Goal: Task Accomplishment & Management: Complete application form

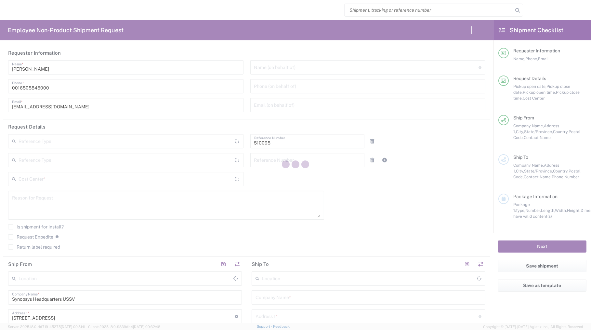
type input "Department"
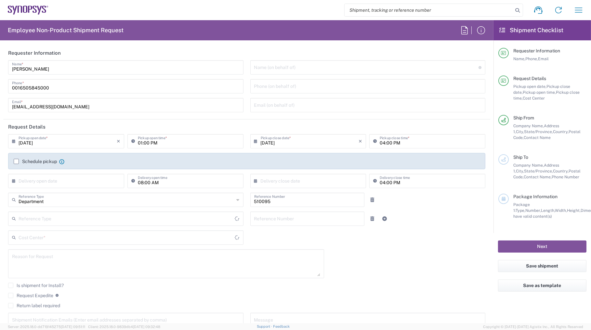
type input "Delivered at Place"
type input "[GEOGRAPHIC_DATA]"
type input "US01, SG, EM, R&D 510095"
type input "[US_STATE]"
type input "[GEOGRAPHIC_DATA]"
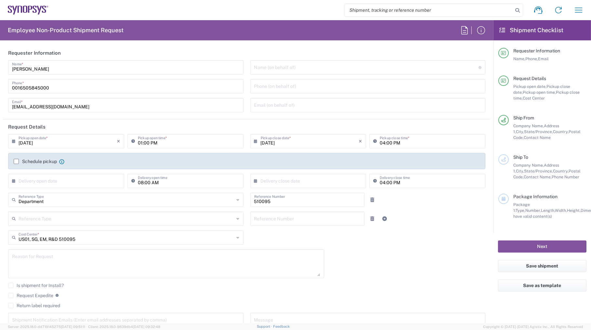
type input "Headquarters USSV"
drag, startPoint x: 145, startPoint y: 5, endPoint x: 145, endPoint y: 10, distance: 5.2
click at [145, 5] on div "Shipment request Shipment tracking Employee non-product shipment request My shi…" at bounding box center [318, 10] width 541 height 16
click at [378, 249] on div "[DATE] × Pickup open date * Cancel Apply 01:00 PM Pickup open time * [DATE] × P…" at bounding box center [247, 233] width 484 height 198
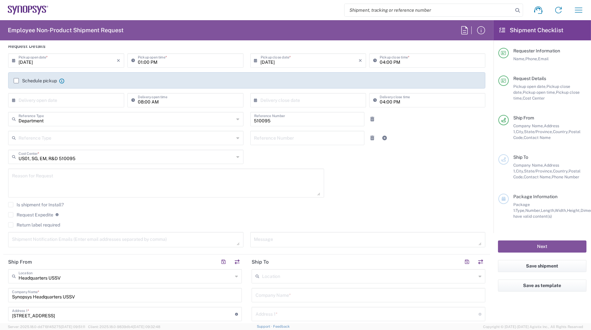
scroll to position [88, 0]
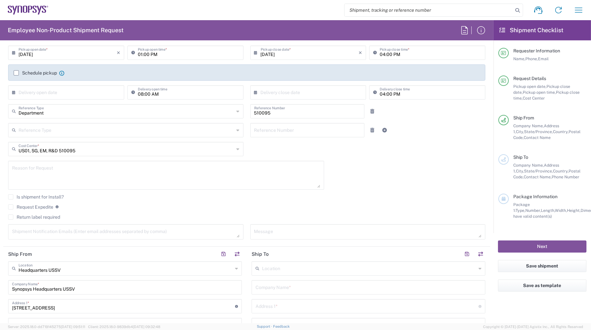
click at [11, 207] on label "Request Expedite" at bounding box center [30, 206] width 45 height 5
click at [11, 207] on input "Request Expedite" at bounding box center [11, 207] width 0 height 0
click at [344, 202] on div "Is shipment for Install?" at bounding box center [247, 199] width 478 height 10
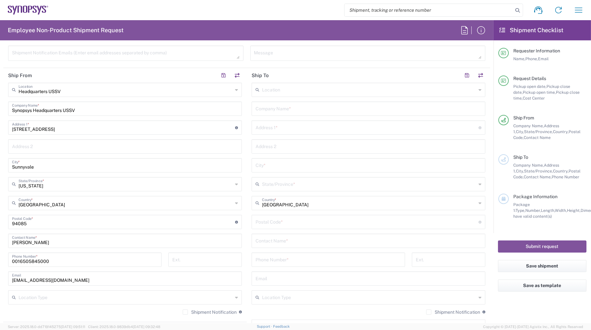
scroll to position [266, 0]
click at [265, 94] on input "text" at bounding box center [369, 90] width 214 height 11
type input "ㅜ"
type input "n"
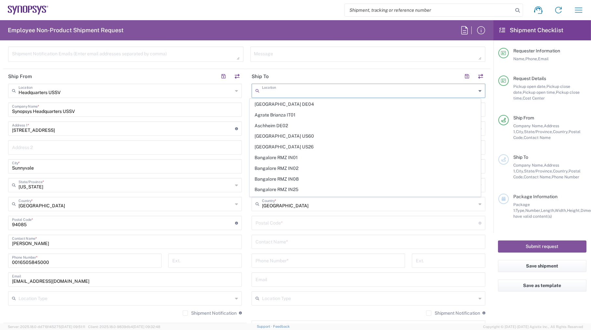
click at [344, 74] on header "Ship To" at bounding box center [369, 76] width 244 height 15
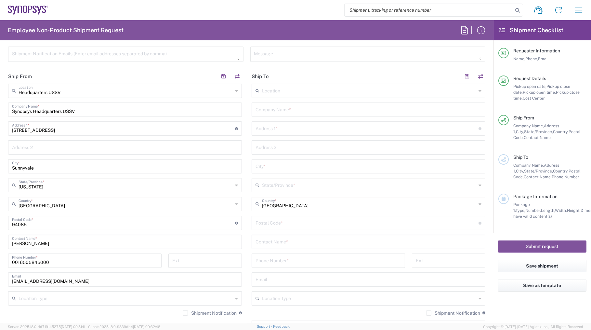
click at [276, 110] on input "text" at bounding box center [369, 108] width 226 height 11
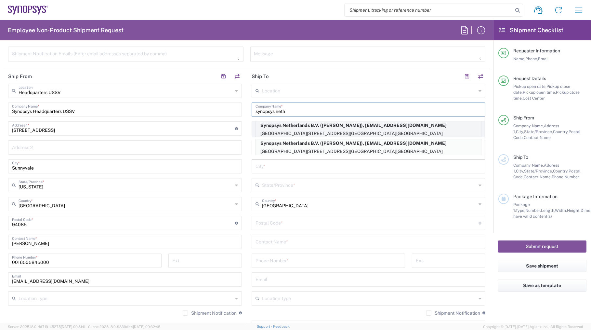
click at [304, 135] on p "[GEOGRAPHIC_DATA][STREET_ADDRESS][GEOGRAPHIC_DATA][GEOGRAPHIC_DATA]" at bounding box center [368, 133] width 225 height 8
type input "Synopsys Netherlands B.V."
type input "[GEOGRAPHIC_DATA] 41 [GEOGRAPHIC_DATA]"
type input "[GEOGRAPHIC_DATA]"
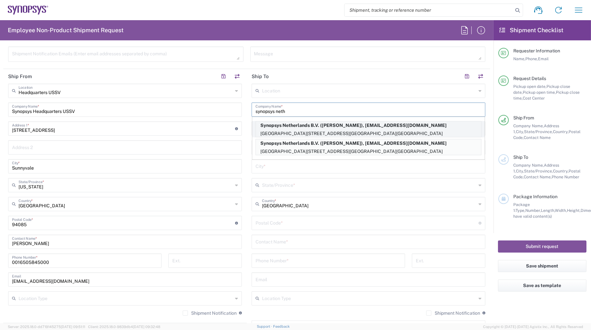
type input "5656 AE"
type input "[PERSON_NAME]"
type input "0031407988001"
type input "[EMAIL_ADDRESS][DOMAIN_NAME]"
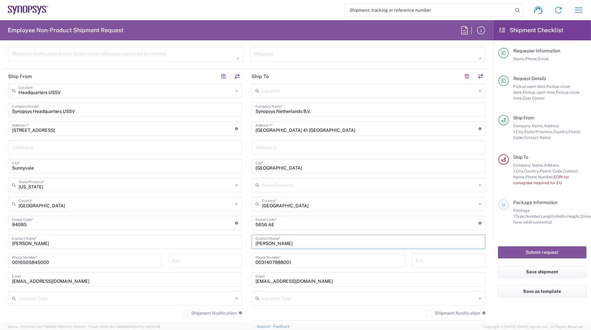
drag, startPoint x: 255, startPoint y: 243, endPoint x: 284, endPoint y: 244, distance: 29.6
click at [284, 244] on input "[PERSON_NAME]" at bounding box center [369, 241] width 226 height 11
type input "P"
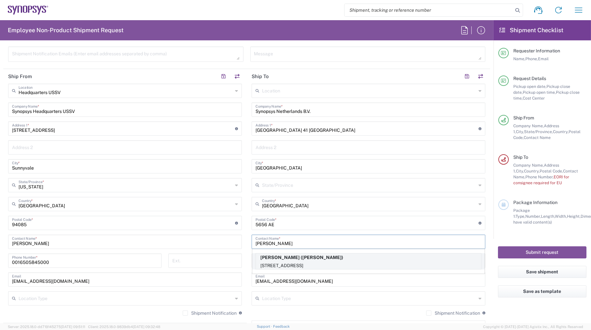
type input "[PERSON_NAME]"
click at [305, 260] on p "[PERSON_NAME] ([PERSON_NAME])" at bounding box center [368, 257] width 225 height 8
type input "[PERSON_NAME]"
type input "[STREET_ADDRESS]"
type input "Flat 1B"
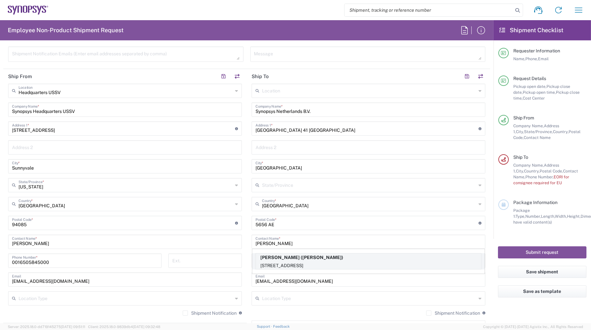
type input "[GEOGRAPHIC_DATA]"
type input "600017"
type input "[PERSON_NAME]"
type input "Tamil Nādu"
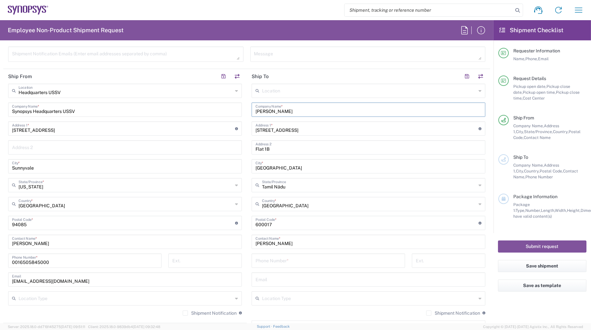
drag, startPoint x: 307, startPoint y: 107, endPoint x: 244, endPoint y: 107, distance: 63.4
click at [244, 107] on div "Ship From Headquarters USSV Location Headquarters [GEOGRAPHIC_DATA] Agrate Bria…" at bounding box center [246, 214] width 487 height 291
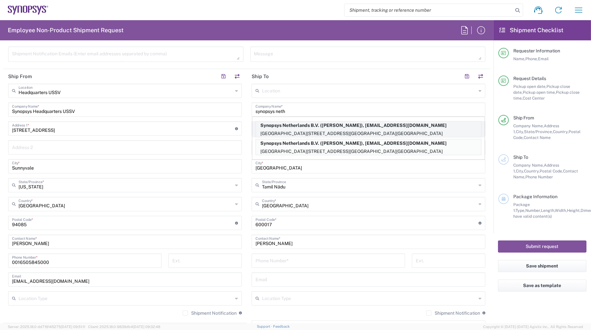
click at [308, 129] on p "[GEOGRAPHIC_DATA][STREET_ADDRESS][GEOGRAPHIC_DATA][GEOGRAPHIC_DATA]" at bounding box center [368, 133] width 225 height 8
type input "Synopsys Netherlands B.V."
type input "[GEOGRAPHIC_DATA] 41 [GEOGRAPHIC_DATA]"
type input "[GEOGRAPHIC_DATA]"
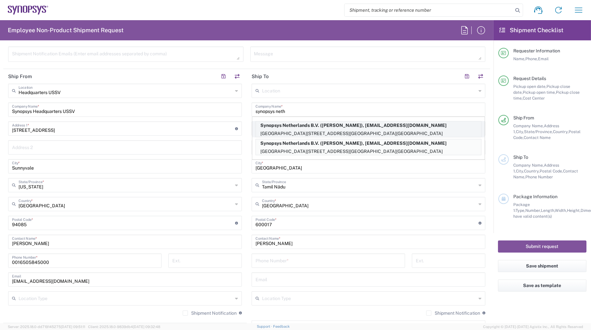
type input "5656 AE"
type input "[PERSON_NAME]"
type input "0031407988001"
type input "[EMAIL_ADDRESS][DOMAIN_NAME]"
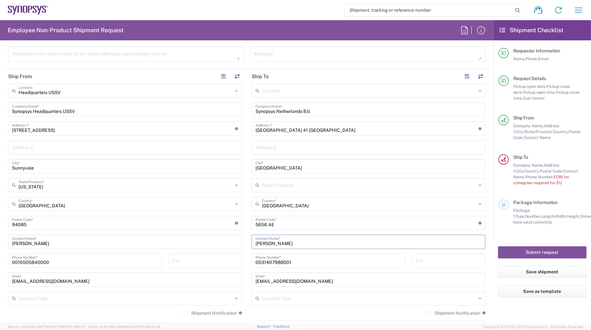
drag, startPoint x: 287, startPoint y: 244, endPoint x: 231, endPoint y: 241, distance: 56.0
click at [231, 241] on div "Ship From Headquarters USSV Location Headquarters [GEOGRAPHIC_DATA] Agrate Bria…" at bounding box center [246, 217] width 487 height 296
type input "[PERSON_NAME] [PERSON_NAME]"
click at [291, 263] on input "0031407988001" at bounding box center [329, 259] width 146 height 11
drag, startPoint x: 290, startPoint y: 262, endPoint x: 250, endPoint y: 260, distance: 39.4
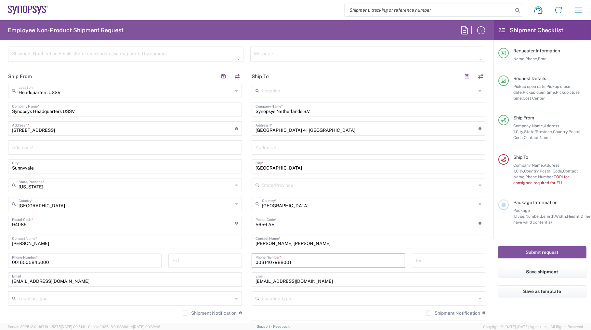
click at [252, 260] on div "0031407988001 Phone Number *" at bounding box center [329, 260] width 154 height 14
paste input "[PHONE_NUMBER]"
type input "[PHONE_NUMBER]"
drag, startPoint x: 311, startPoint y: 279, endPoint x: 233, endPoint y: 283, distance: 78.2
click at [244, 279] on div "Ship From Headquarters USSV Location Headquarters [GEOGRAPHIC_DATA] Agrate Bria…" at bounding box center [246, 217] width 487 height 296
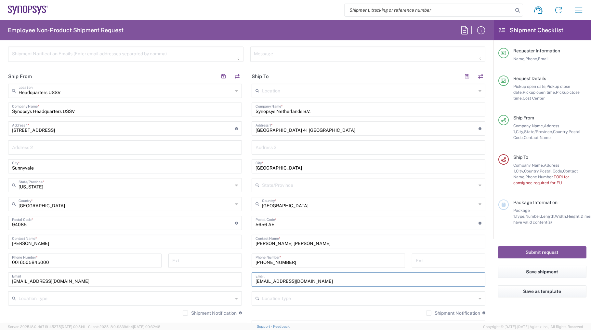
paste input "[EMAIL_ADDRESS][DOMAIN_NAME]>"
type input "[EMAIL_ADDRESS][DOMAIN_NAME]"
click at [414, 291] on div "Location Type" at bounding box center [369, 298] width 234 height 14
click at [231, 286] on div "Headquarters USSV Location Headquarters [GEOGRAPHIC_DATA] Agrate Brianza IT01 […" at bounding box center [125, 202] width 234 height 237
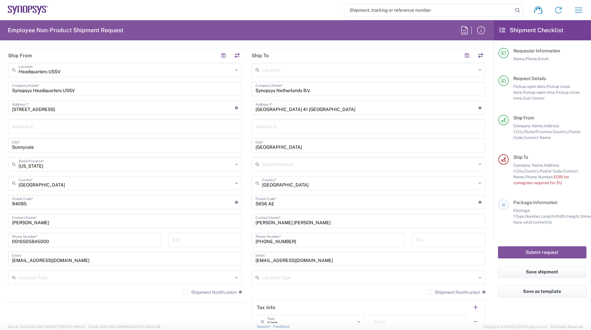
scroll to position [355, 0]
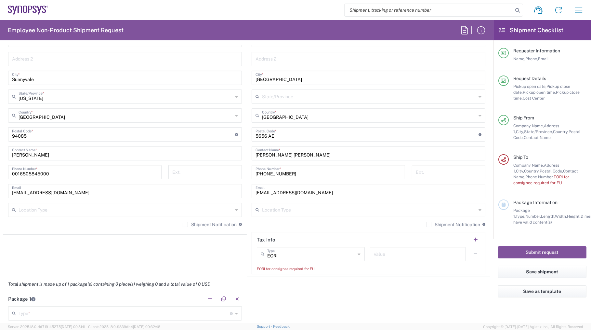
click at [207, 252] on agx-shipment-stop-widget "Ship From Headquarters USSV Location Headquarters [GEOGRAPHIC_DATA] Agrate Bria…" at bounding box center [125, 128] width 244 height 296
click at [377, 254] on input "text" at bounding box center [418, 253] width 88 height 11
paste input "IT 01844830545"
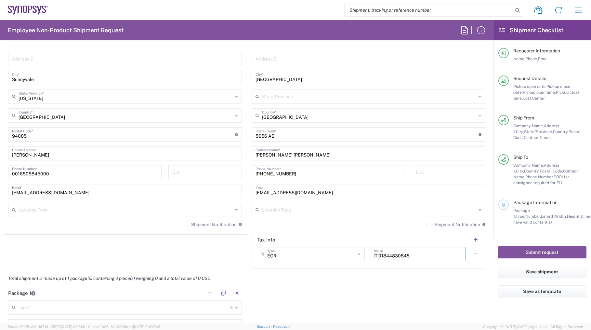
type input "IT 01844830545"
click at [122, 254] on agx-shipment-stop-widget "Ship From Headquarters USSV Location Headquarters [GEOGRAPHIC_DATA] Agrate Bria…" at bounding box center [125, 125] width 244 height 291
click at [162, 240] on agx-shipment-stop-widget "Ship From Headquarters USSV Location Headquarters [GEOGRAPHIC_DATA] Agrate Bria…" at bounding box center [125, 125] width 244 height 291
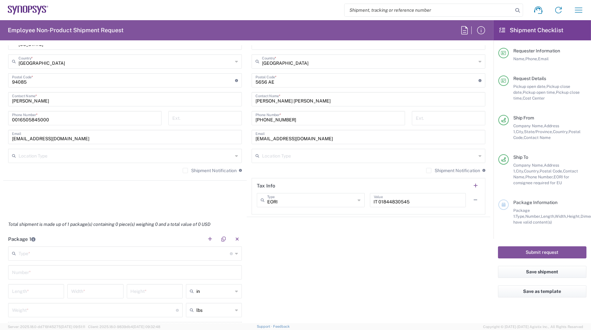
scroll to position [443, 0]
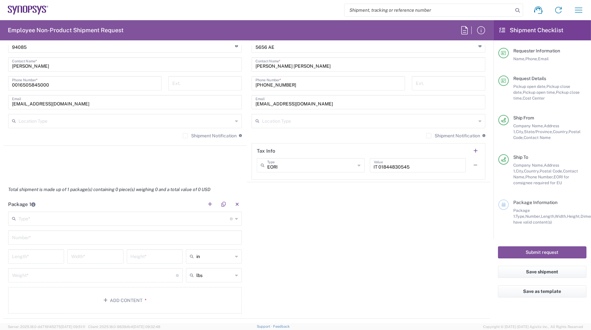
click at [310, 224] on div "Package 1 Type * Material used to package goods Bale(s) Basket(s) Bolt(s) Bottl…" at bounding box center [246, 258] width 487 height 122
click at [305, 213] on div "Package 1 Type * Material used to package goods Bale(s) Basket(s) Bolt(s) Bottl…" at bounding box center [246, 258] width 487 height 122
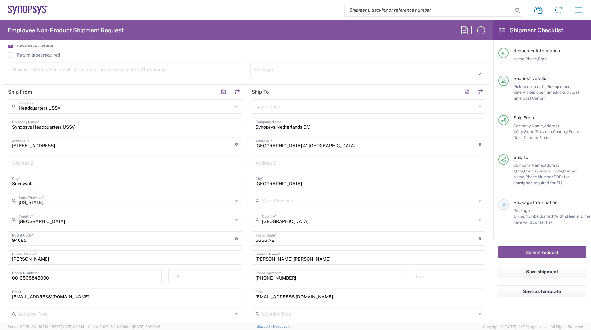
scroll to position [266, 0]
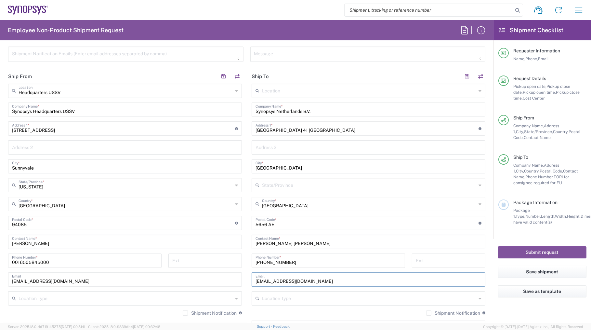
drag, startPoint x: 307, startPoint y: 281, endPoint x: 222, endPoint y: 274, distance: 85.2
click at [226, 274] on div "Ship From Headquarters USSV Location Headquarters [GEOGRAPHIC_DATA] Agrate Bria…" at bounding box center [246, 214] width 487 height 291
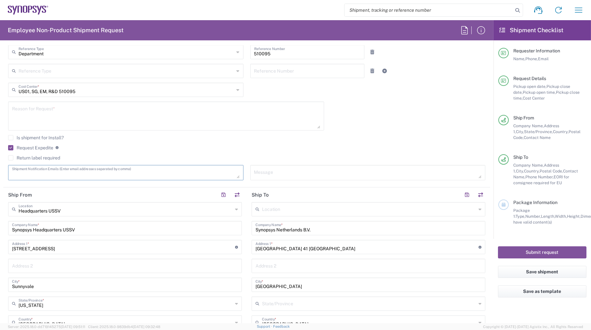
click at [31, 172] on textarea at bounding box center [126, 172] width 228 height 11
paste textarea "[EMAIL_ADDRESS][DOMAIN_NAME]"
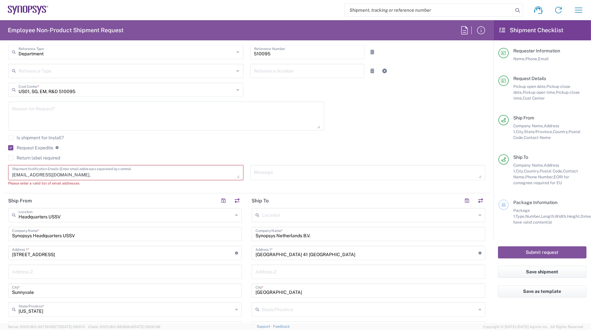
click at [61, 175] on textarea "[EMAIL_ADDRESS][DOMAIN_NAME]," at bounding box center [126, 172] width 228 height 11
paste textarea "[PERSON_NAME][EMAIL_ADDRESS][DOMAIN_NAME]"
click at [112, 176] on textarea "[EMAIL_ADDRESS][DOMAIN_NAME], [PERSON_NAME][EMAIL_ADDRESS][DOMAIN_NAME]," at bounding box center [126, 172] width 228 height 11
paste textarea "[EMAIL_ADDRESS][DOMAIN_NAME]"
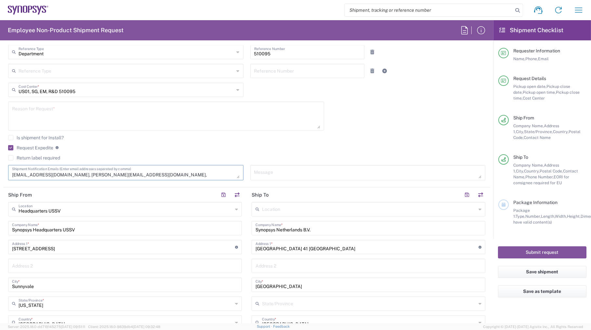
type textarea "[EMAIL_ADDRESS][DOMAIN_NAME], [PERSON_NAME][EMAIL_ADDRESS][DOMAIN_NAME], [PERSO…"
click at [128, 143] on div "Is shipment for Install?" at bounding box center [247, 140] width 478 height 10
click at [207, 120] on textarea at bounding box center [166, 115] width 308 height 25
click at [102, 111] on textarea "To send a 1156BGA Si-Browser board" at bounding box center [166, 115] width 308 height 25
click at [104, 111] on textarea "To send a 1156BGA Si-Browser board and a socket with a lid." at bounding box center [166, 115] width 308 height 25
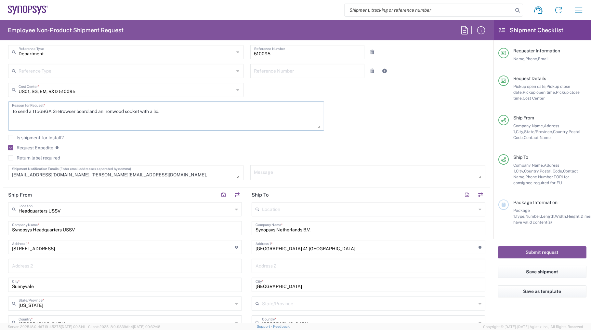
drag, startPoint x: 29, startPoint y: 112, endPoint x: 160, endPoint y: 112, distance: 130.8
click at [160, 112] on textarea "To send a 1156BGA Si-Browser board and an Ironwood socket with a lid." at bounding box center [166, 115] width 308 height 25
type textarea "To send a 1156BGA Si-Browser board and an Ironwood socket with a lid."
click at [266, 170] on textarea at bounding box center [368, 172] width 228 height 11
paste textarea "a 1156BGA Si-Browser board and an Ironwood socket with a lid"
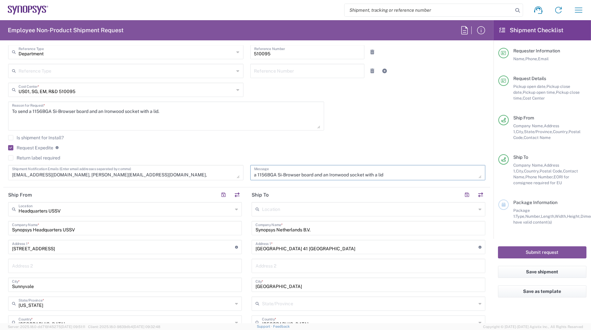
type textarea "a 1156BGA Si-Browser board and an Ironwood socket with a lid"
click at [205, 143] on div "Is shipment for Install?" at bounding box center [247, 140] width 478 height 10
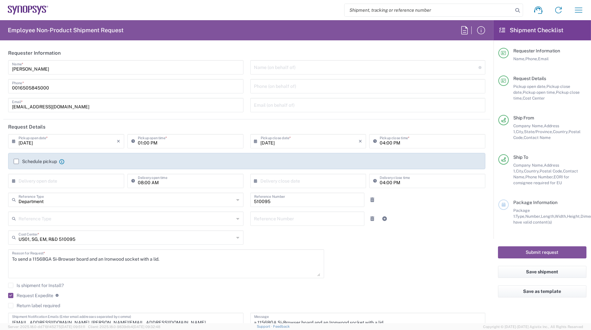
scroll to position [118, 0]
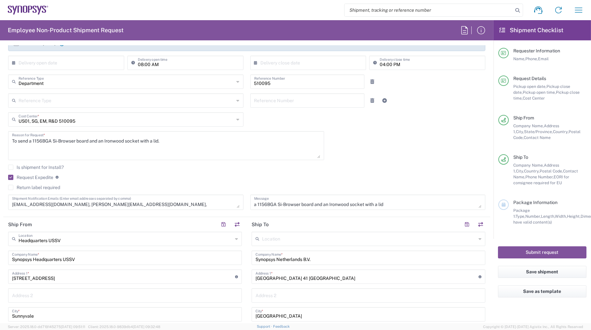
click at [182, 179] on agx-checkbox-control "Request Expedite If expedite is checked you will be unable to rate and book thi…" at bounding box center [247, 177] width 478 height 6
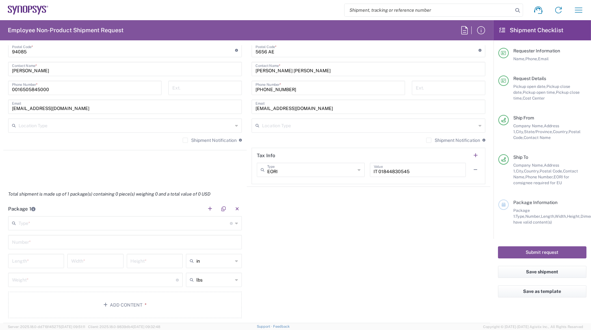
scroll to position [443, 0]
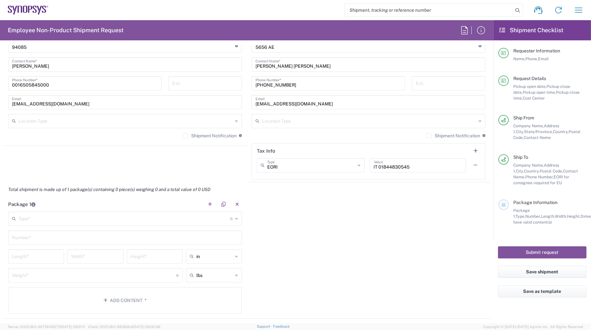
click at [306, 199] on div "Package 1 Type * Material used to package goods Bale(s) Basket(s) Bolt(s) Bottl…" at bounding box center [246, 258] width 487 height 122
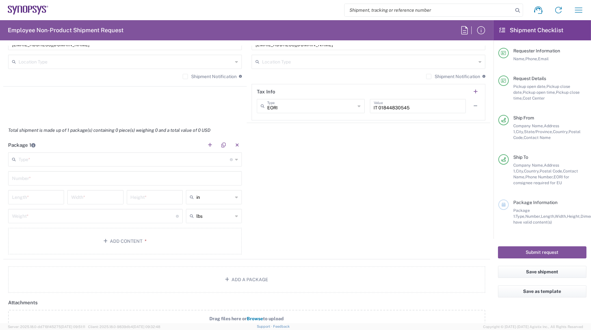
scroll to position [562, 0]
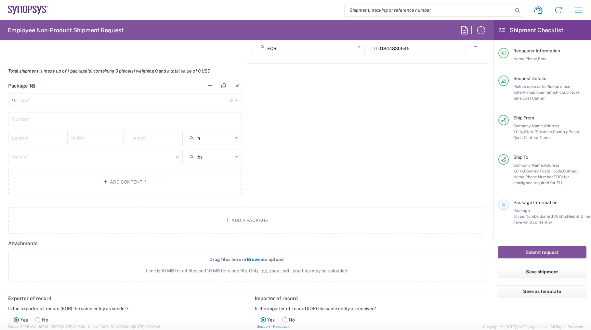
click at [37, 99] on input "text" at bounding box center [124, 99] width 211 height 11
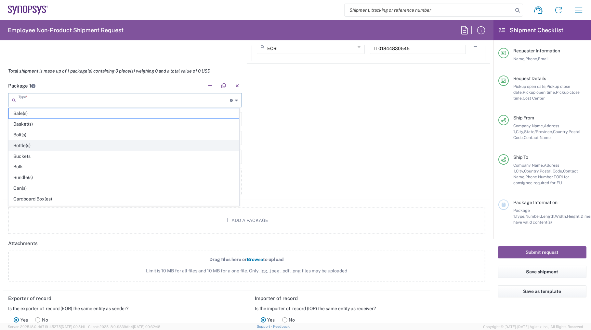
type input "1"
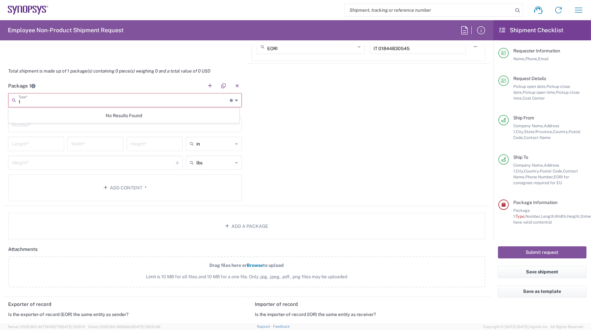
click at [32, 101] on input "1" at bounding box center [124, 99] width 211 height 11
drag, startPoint x: 13, startPoint y: 99, endPoint x: 6, endPoint y: 99, distance: 7.2
click at [6, 99] on main "1 Type * Material used to package goods No Results Found This field is required…" at bounding box center [125, 148] width 244 height 110
click at [24, 117] on span "Your Packaging" at bounding box center [124, 113] width 230 height 10
type input "Your Packaging"
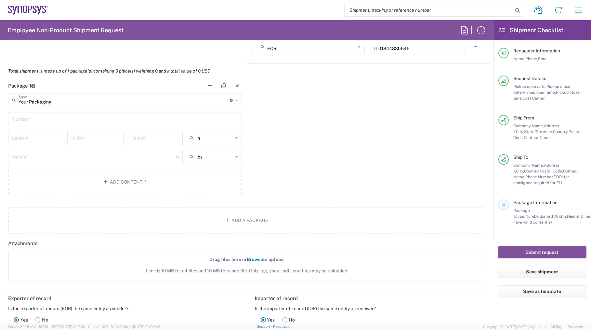
click at [299, 148] on div "Package 1 Your Packaging Type * Material used to package goods Your Packaging N…" at bounding box center [246, 139] width 487 height 122
click at [32, 116] on input "text" at bounding box center [125, 118] width 226 height 11
type input "1"
click at [289, 168] on div "Package 1 Your Packaging Type * Material used to package goods Your Packaging 1…" at bounding box center [246, 139] width 487 height 122
click at [33, 136] on input "number" at bounding box center [36, 137] width 48 height 11
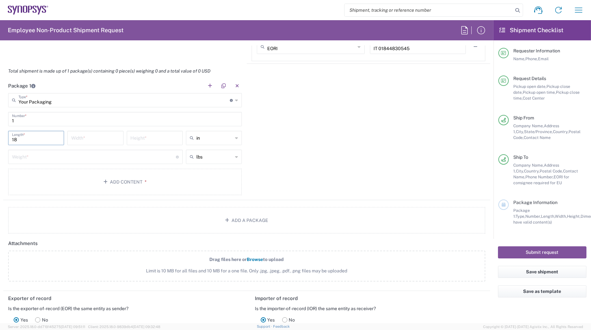
type input "18"
click at [102, 142] on input "number" at bounding box center [95, 137] width 48 height 11
type input "14"
click at [153, 137] on input "number" at bounding box center [155, 137] width 48 height 11
type input "9"
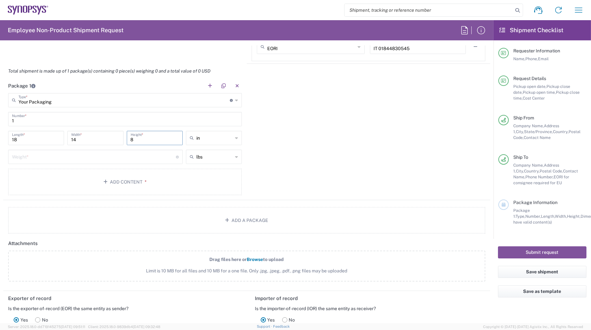
type input "8"
click at [29, 153] on input "number" at bounding box center [94, 156] width 164 height 11
click at [69, 156] on input "number" at bounding box center [94, 156] width 164 height 11
type input "5"
click at [332, 186] on div "Package 1 Your Packaging Type * Material used to package goods Your Packaging 1…" at bounding box center [246, 139] width 487 height 122
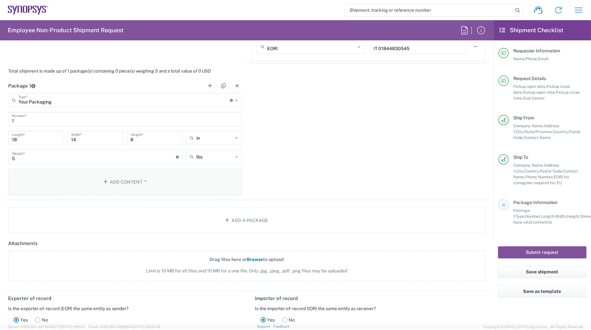
click at [123, 184] on button "Add Content *" at bounding box center [125, 182] width 234 height 27
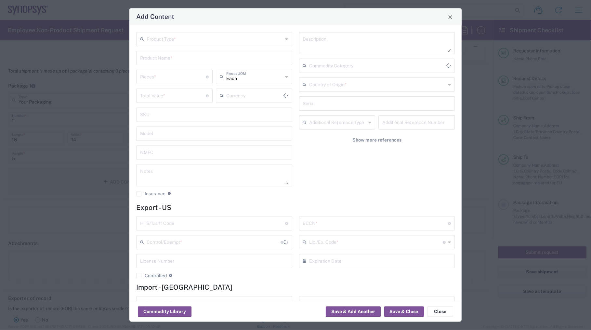
type input "US Dollar"
click at [179, 34] on input "text" at bounding box center [215, 38] width 137 height 11
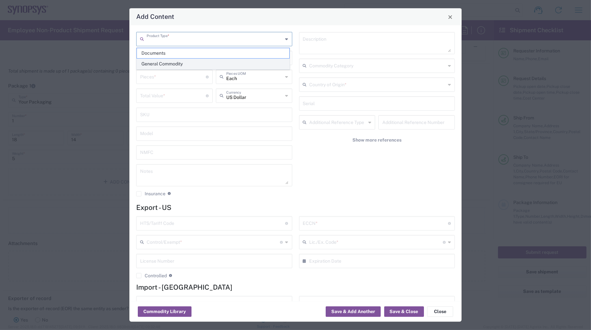
click at [157, 63] on span "General Commodity" at bounding box center [213, 64] width 153 height 10
type input "General Commodity"
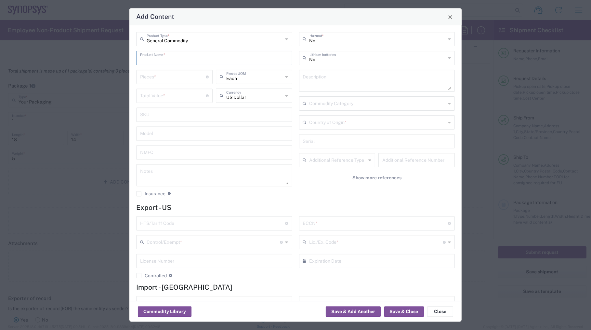
click at [158, 55] on input "text" at bounding box center [214, 57] width 148 height 11
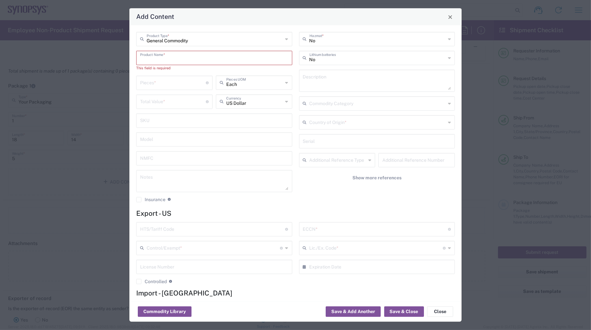
click at [178, 59] on input "text" at bounding box center [214, 57] width 148 height 11
paste input "Ironwood socket with a Lid"
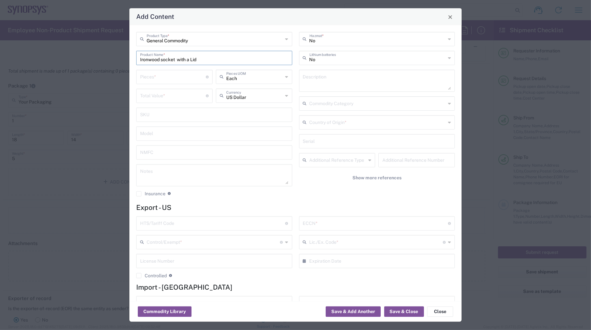
type input "Ironwood socket with a Lid"
click at [179, 171] on textarea at bounding box center [214, 175] width 148 height 18
paste textarea "Ironwood socket: C19340 Lid: 19341"
type textarea "Ironwood socket: C19340 Lid: 19341"
drag, startPoint x: 208, startPoint y: 60, endPoint x: 127, endPoint y: 56, distance: 81.1
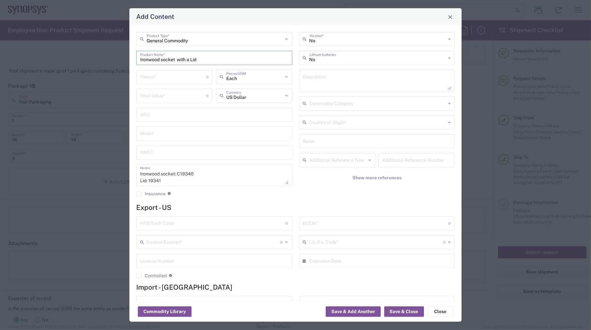
click at [127, 56] on div "Add Content General Commodity Product Type * Ironwood socket with a Lid Product…" at bounding box center [295, 165] width 591 height 330
click at [321, 80] on textarea at bounding box center [377, 81] width 148 height 18
paste textarea "Ironwood socket with a Lid"
type textarea "Ironwood socket with a Lid"
click at [161, 74] on input "number" at bounding box center [173, 76] width 66 height 11
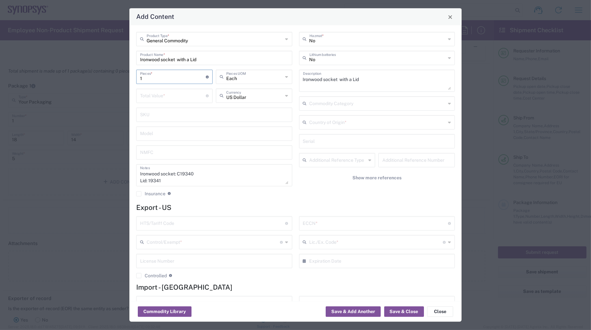
type input "1"
drag, startPoint x: 162, startPoint y: 94, endPoint x: 168, endPoint y: 96, distance: 6.0
click at [162, 94] on input "number" at bounding box center [173, 95] width 66 height 11
type input "1505"
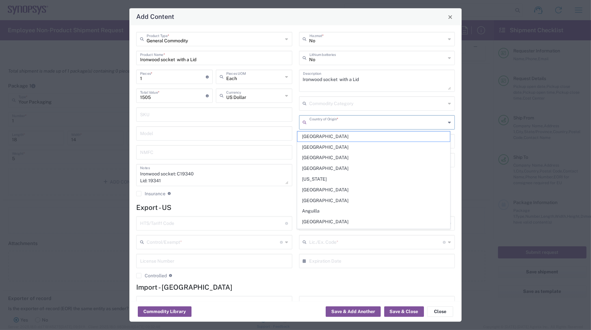
click at [315, 125] on input "text" at bounding box center [378, 121] width 137 height 11
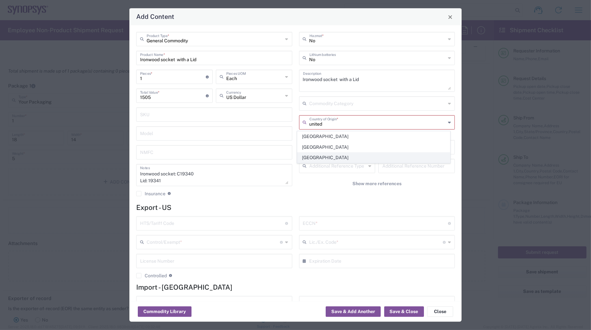
click at [313, 157] on span "[GEOGRAPHIC_DATA]" at bounding box center [374, 158] width 153 height 10
type input "[GEOGRAPHIC_DATA]"
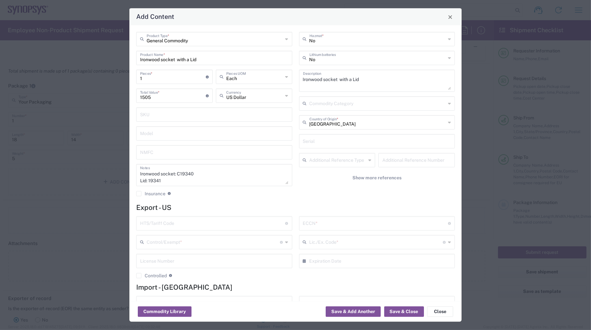
click at [263, 200] on div "General Commodity Product Type * Ironwood socket with a Lid Product Name * 1 Pi…" at bounding box center [214, 116] width 163 height 169
click at [169, 224] on input "text" at bounding box center [212, 222] width 145 height 11
click at [174, 224] on input "text" at bounding box center [212, 222] width 145 height 11
paste input "8536.69.4040"
type input "8536.69.4040"
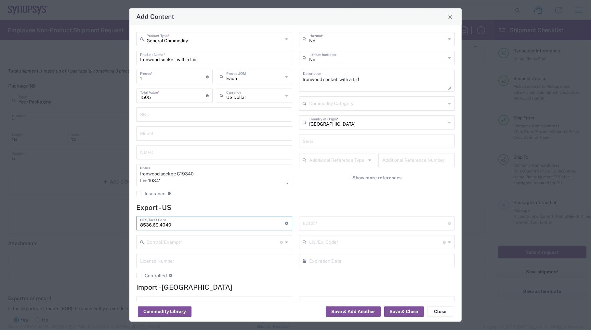
click at [316, 223] on input "text" at bounding box center [375, 222] width 145 height 11
click at [360, 222] on input "text" at bounding box center [375, 222] width 145 height 11
paste input "3B992"
type input "3B992"
click at [319, 201] on div "General Commodity Product Type * Ironwood socket with a Lid Product Name * 1 Pi…" at bounding box center [295, 163] width 333 height 276
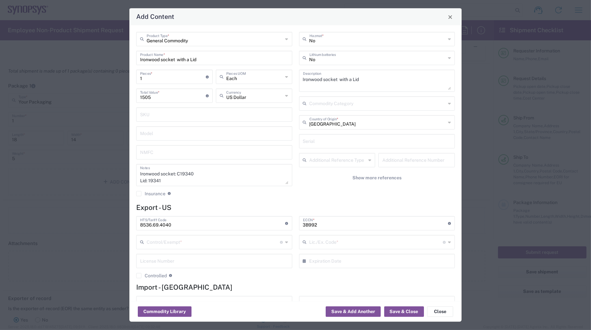
click at [200, 245] on input "text" at bounding box center [214, 241] width 134 height 11
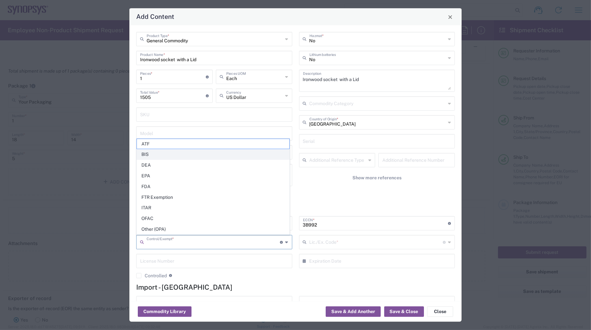
click at [150, 153] on span "BIS" at bounding box center [213, 154] width 153 height 10
type input "BIS"
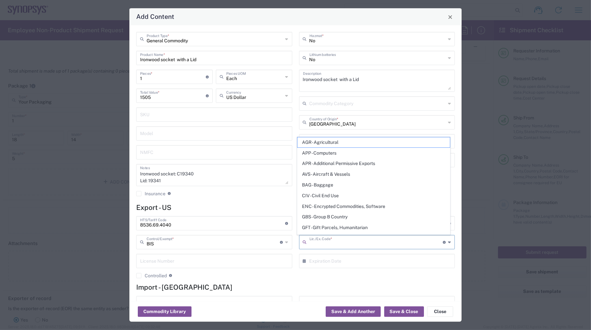
click at [325, 241] on input "text" at bounding box center [377, 241] width 134 height 11
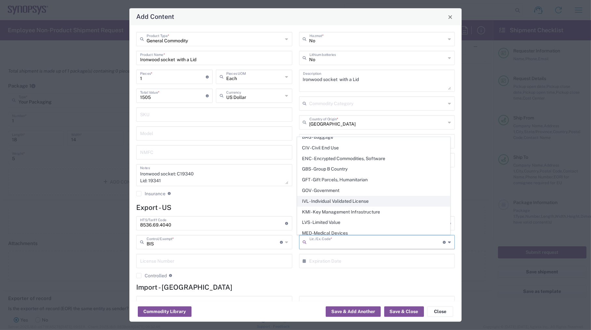
scroll to position [125, 0]
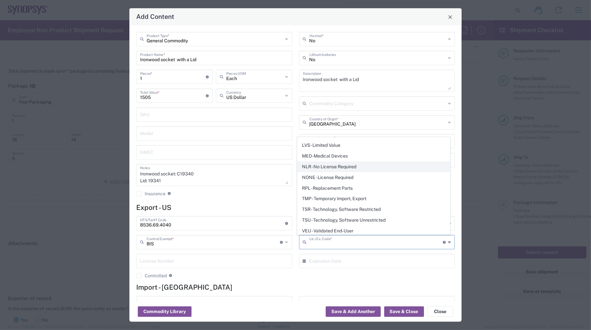
click at [325, 166] on span "NLR - No License Required" at bounding box center [374, 167] width 153 height 10
type input "NLR - No License Required"
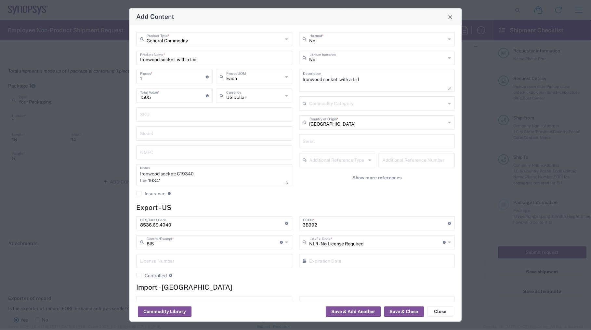
click at [232, 277] on agx-checkbox-control "Controlled Governmental control of exports for statistical, strategic and suppl…" at bounding box center [214, 276] width 156 height 6
click at [231, 204] on h4 "Export - US" at bounding box center [295, 208] width 319 height 8
type textarea "Ironwood socket with a Lid"
click at [177, 61] on input "Ironwood socket with a Lid" at bounding box center [214, 57] width 148 height 11
type input "Ironwood socket with a Lid"
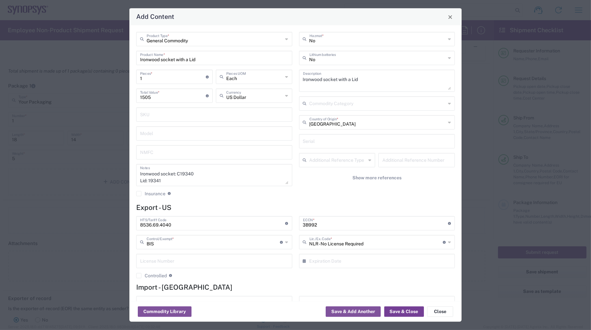
drag, startPoint x: 400, startPoint y: 311, endPoint x: 392, endPoint y: 294, distance: 18.6
click at [400, 311] on button "Save & Close" at bounding box center [405, 311] width 40 height 10
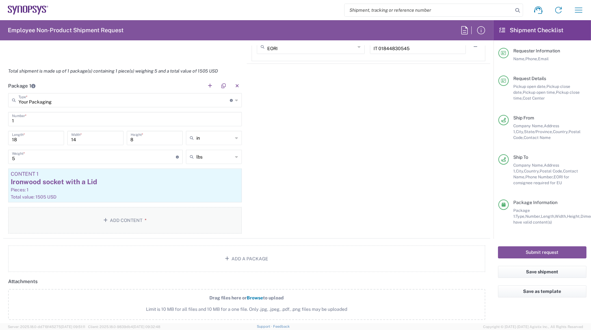
click at [109, 219] on button "Add Content *" at bounding box center [125, 220] width 234 height 27
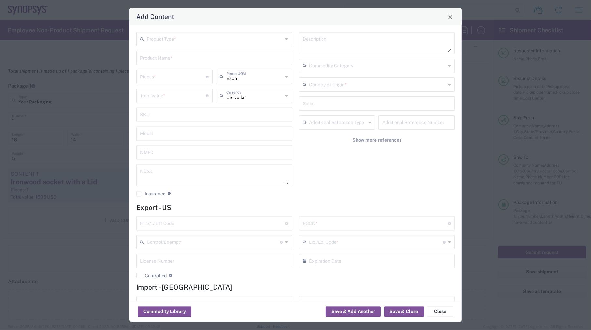
click at [205, 42] on input "text" at bounding box center [215, 38] width 137 height 11
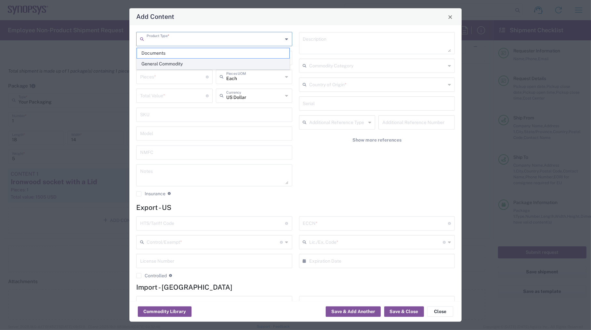
click at [174, 63] on span "General Commodity" at bounding box center [213, 64] width 153 height 10
type input "General Commodity"
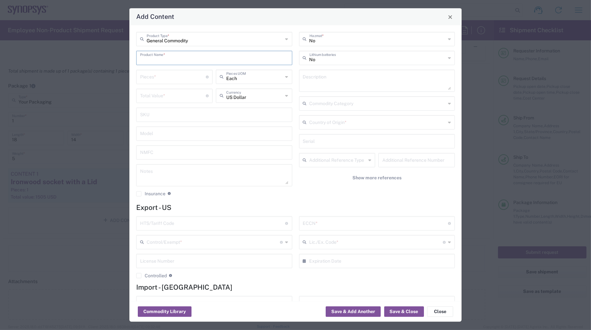
click at [182, 61] on input "text" at bounding box center [214, 57] width 148 height 11
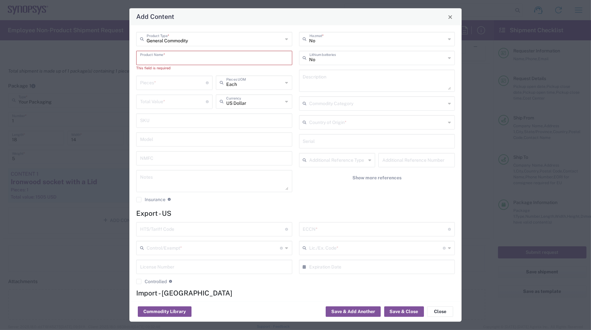
click at [189, 60] on input "text" at bounding box center [214, 57] width 148 height 11
paste input "Test board"
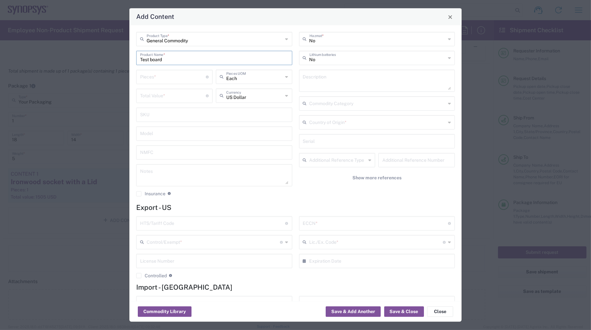
drag, startPoint x: 174, startPoint y: 57, endPoint x: 120, endPoint y: 57, distance: 54.0
click at [120, 57] on div "Add Content General Commodity Product Type * Test board Product Name * Pieces *…" at bounding box center [295, 165] width 591 height 330
paste input "for Semiconductor chips"
type input "Test board for Semiconductor chips"
click at [179, 77] on input "number" at bounding box center [173, 76] width 66 height 11
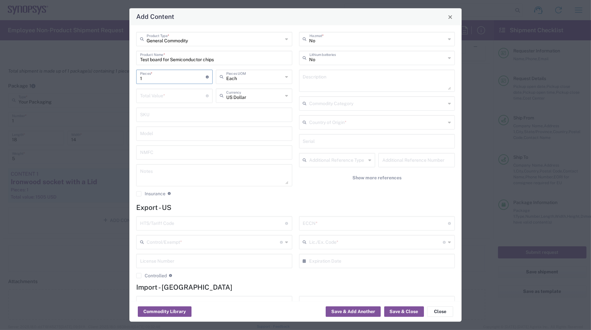
type input "1"
click at [174, 94] on input "number" at bounding box center [173, 95] width 66 height 11
type input "2755"
click at [318, 124] on input "text" at bounding box center [378, 121] width 137 height 11
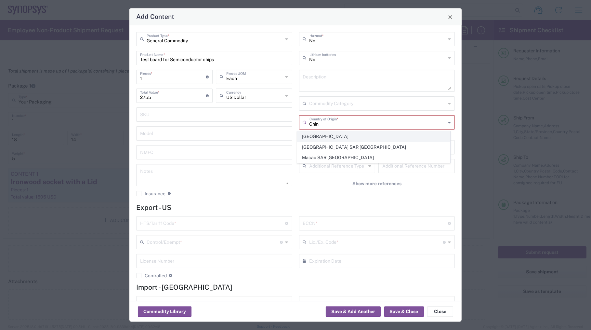
click at [310, 134] on span "[GEOGRAPHIC_DATA]" at bounding box center [374, 136] width 153 height 10
type input "[GEOGRAPHIC_DATA]"
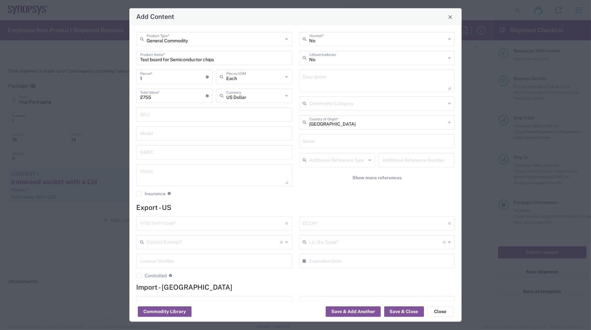
click at [305, 75] on textarea at bounding box center [377, 81] width 148 height 18
click at [168, 170] on textarea at bounding box center [214, 175] width 148 height 18
paste textarea "Test board for Semiconductor chips BB-IW1156BGA-SILICON-BROWSER-JTAG-C"
drag, startPoint x: 218, startPoint y: 174, endPoint x: 129, endPoint y: 170, distance: 88.9
click at [129, 170] on div "General Commodity Product Type * Test board for Semiconductor chips Product Nam…" at bounding box center [295, 163] width 333 height 276
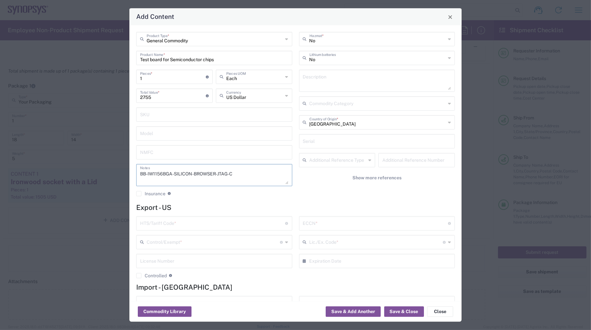
type textarea "BB-IW1156BGA-SILICON-BROWSER-JTAG-C"
click at [327, 82] on textarea at bounding box center [377, 81] width 148 height 18
paste textarea "Test board for Semiconductor chips"
type textarea "Test board for Semiconductor chips"
click at [159, 174] on textarea "BB-IW1156BGA-SILICON-BROWSER-JTAG-C" at bounding box center [214, 175] width 148 height 18
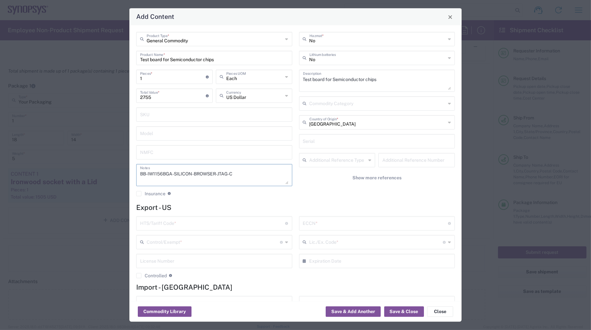
drag, startPoint x: 238, startPoint y: 173, endPoint x: 109, endPoint y: 170, distance: 129.2
click at [109, 170] on div "Add Content General Commodity Product Type * Test board for Semiconductor chips…" at bounding box center [295, 165] width 591 height 330
paste textarea "JTAG-FLIPCHIP"
click at [141, 173] on textarea "BB-IW1156BGA-JTAG-FLIPCHIP-C" at bounding box center [214, 175] width 148 height 18
click at [210, 174] on textarea "Si Browser board: BB-IW1156BGA-JTAG-FLIPCHIP-C" at bounding box center [214, 175] width 148 height 18
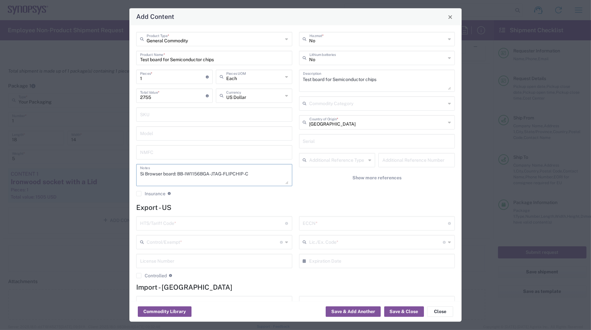
type textarea "Si Browser board: BB-IW1156BGA-JTAG-FLIPCHIP-C"
click at [182, 221] on input "text" at bounding box center [212, 222] width 145 height 11
paste input "9030.82.0000"
type input "9030.82.0000"
click at [333, 227] on input "text" at bounding box center [375, 222] width 145 height 11
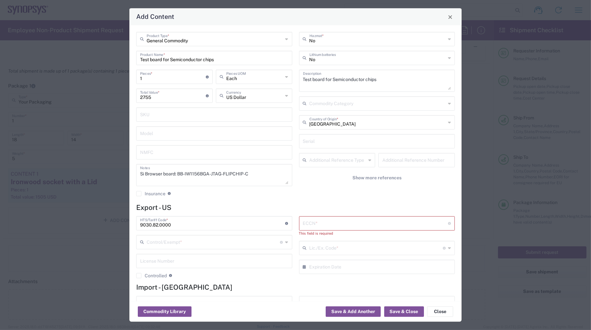
click at [350, 221] on input "text" at bounding box center [375, 222] width 145 height 11
paste input "3B992"
type input "3B992"
click at [274, 285] on h4 "Import - [GEOGRAPHIC_DATA]" at bounding box center [295, 287] width 319 height 8
click at [286, 241] on icon at bounding box center [287, 242] width 3 height 10
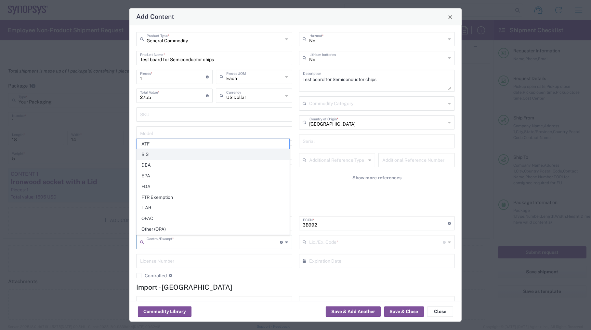
click at [166, 153] on span "BIS" at bounding box center [213, 154] width 153 height 10
type input "BIS"
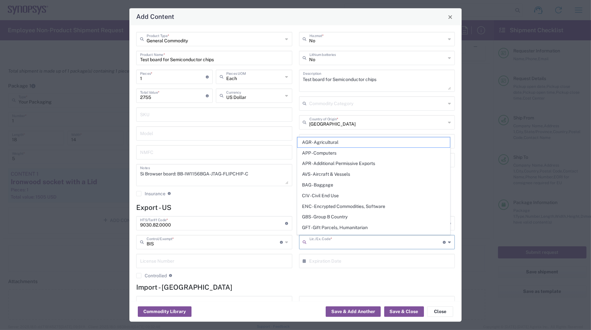
click at [329, 238] on input "text" at bounding box center [377, 241] width 134 height 11
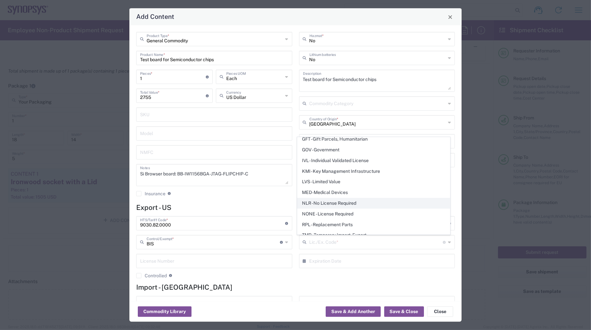
click at [332, 202] on span "NLR - No License Required" at bounding box center [374, 203] width 153 height 10
type input "NLR - No License Required"
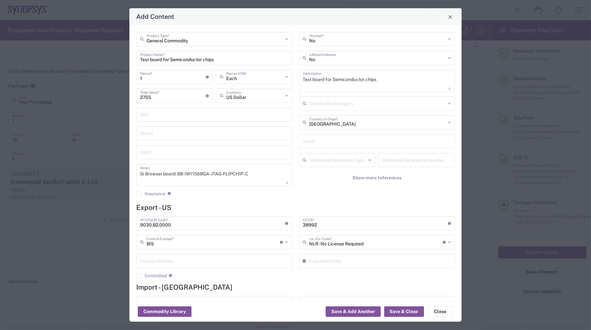
click at [281, 204] on h4 "Export - US" at bounding box center [295, 208] width 319 height 8
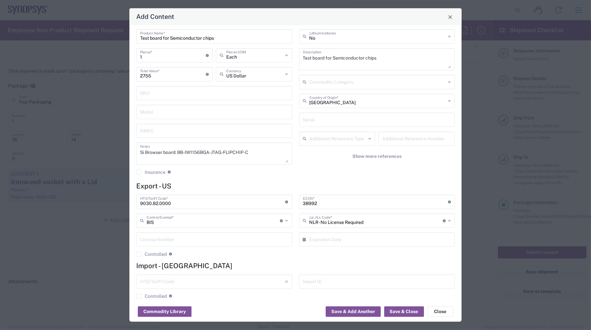
scroll to position [30, 0]
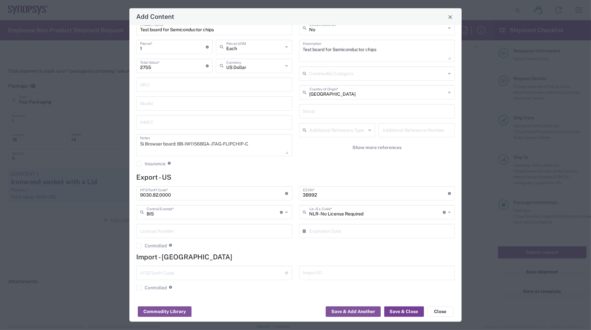
click at [402, 311] on button "Save & Close" at bounding box center [405, 311] width 40 height 10
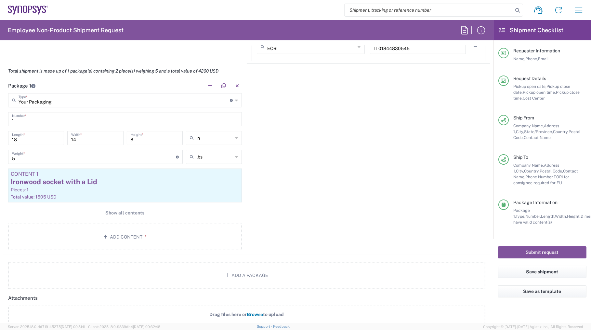
click at [319, 182] on div "Package 1 Your Packaging Type * Material used to package goods Your Packaging 1…" at bounding box center [246, 166] width 487 height 177
click at [122, 210] on span "Show all contents" at bounding box center [125, 213] width 39 height 6
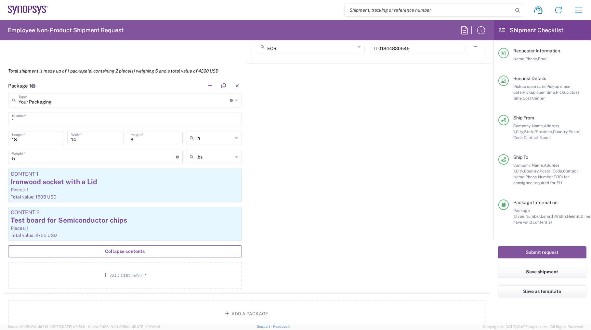
click at [327, 195] on div "Package 1 Your Packaging Type * Material used to package goods Your Packaging 1…" at bounding box center [246, 185] width 487 height 215
click at [285, 200] on div "Package 1 Your Packaging Type * Material used to package goods Your Packaging 1…" at bounding box center [246, 185] width 487 height 215
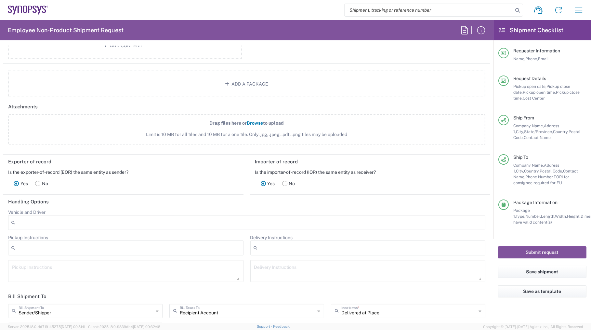
scroll to position [858, 0]
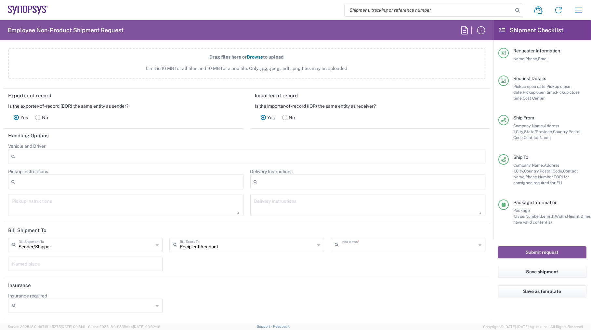
click at [442, 241] on input "text" at bounding box center [409, 244] width 135 height 11
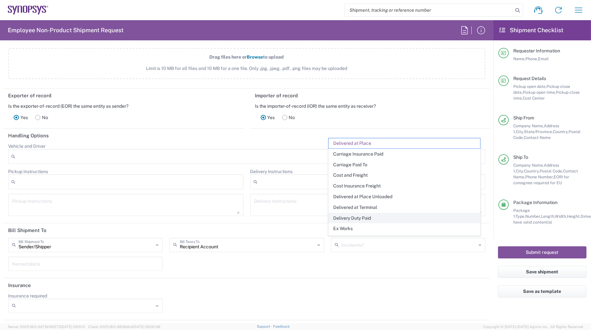
click at [359, 216] on span "Delivery Duty Paid" at bounding box center [405, 218] width 152 height 10
type input "Sender/Shipper"
type input "Delivery Duty Paid"
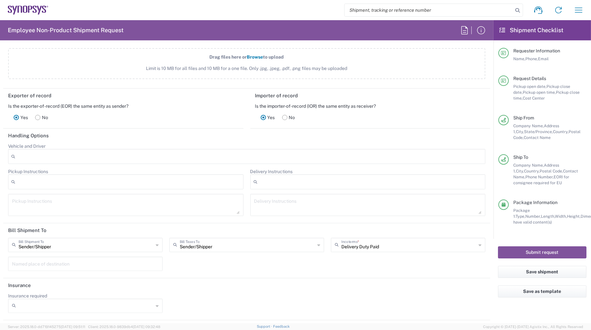
click at [280, 257] on div "Sender/[PERSON_NAME] Shipment To Sender/Shipper Recipient Account Third Party A…" at bounding box center [247, 257] width 484 height 38
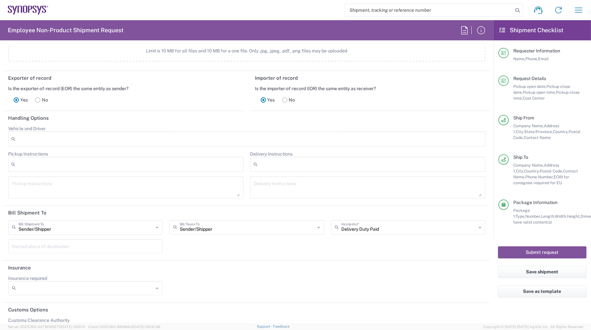
scroll to position [895, 0]
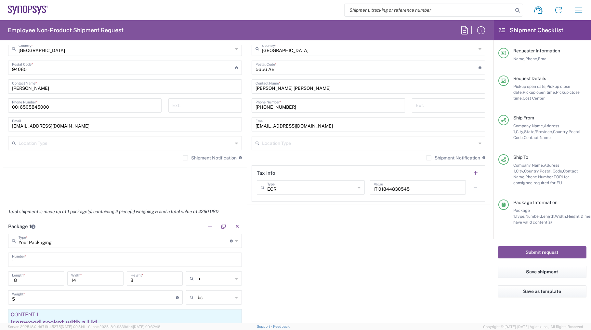
click at [318, 246] on div "Package 1 Your Packaging Type * Material used to package goods Your Packaging 1…" at bounding box center [246, 326] width 487 height 215
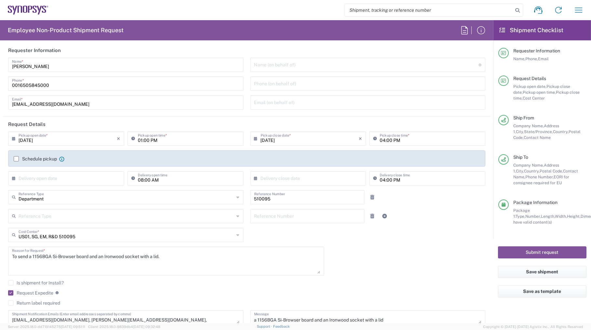
scroll to position [0, 0]
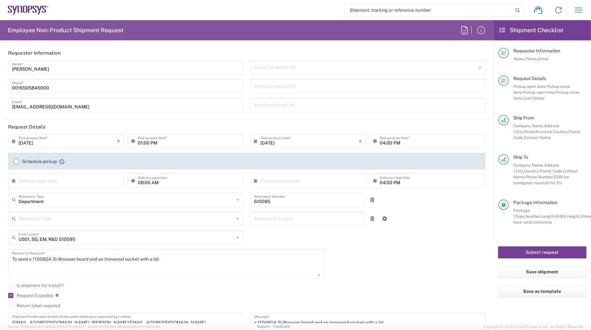
drag, startPoint x: 543, startPoint y: 252, endPoint x: 529, endPoint y: 251, distance: 13.3
click at [541, 252] on button "Submit request" at bounding box center [542, 252] width 88 height 12
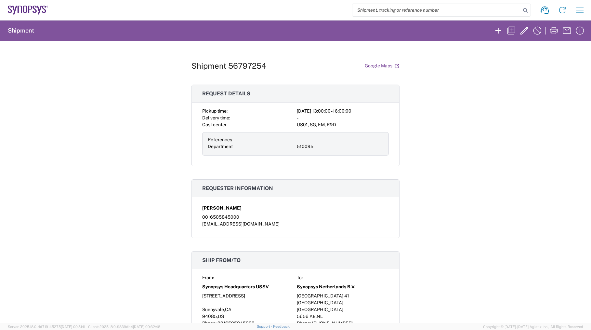
click at [235, 67] on h1 "Shipment 56797254" at bounding box center [229, 65] width 75 height 9
copy h1 "56797254"
click at [474, 157] on div "Shipment 56797254 Google Maps Request details Pickup time: [DATE] 13:00:00 - 16…" at bounding box center [295, 182] width 591 height 282
drag, startPoint x: 447, startPoint y: 109, endPoint x: 440, endPoint y: 94, distance: 16.5
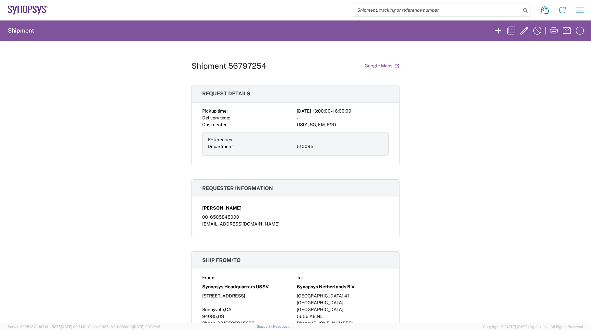
click at [440, 94] on div "Shipment 56797254 Google Maps Request details Pickup time: [DATE] 13:00:00 - 16…" at bounding box center [295, 182] width 591 height 282
click at [319, 57] on div "Shipment 56797254 Google Maps Request details Pickup time: [DATE] 13:00:00 - 16…" at bounding box center [296, 182] width 208 height 282
drag, startPoint x: 481, startPoint y: 144, endPoint x: 481, endPoint y: 148, distance: 3.9
click at [481, 144] on div "Shipment 56797254 Google Maps Request details Pickup time: [DATE] 13:00:00 - 16…" at bounding box center [295, 182] width 591 height 282
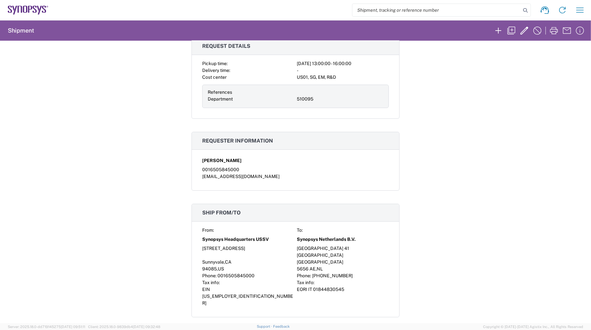
scroll to position [148, 0]
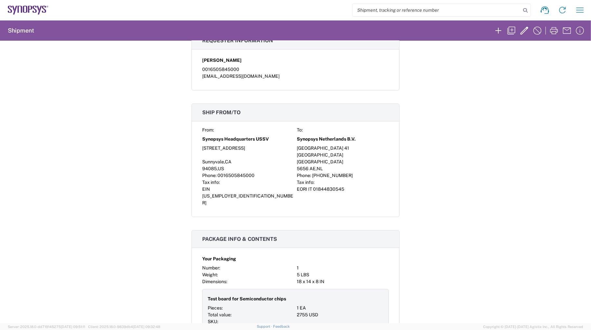
click at [455, 87] on div "Shipment 56797254 Google Maps Request details Pickup time: [DATE] 13:00:00 - 16…" at bounding box center [295, 182] width 591 height 282
